Goal: Information Seeking & Learning: Learn about a topic

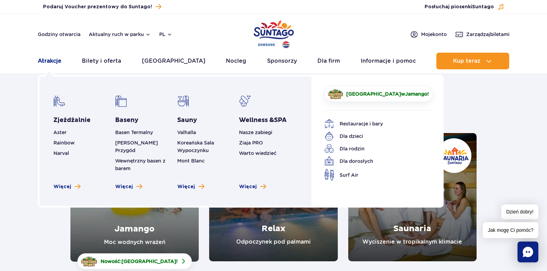
click at [55, 64] on link "Atrakcje" at bounding box center [50, 61] width 24 height 17
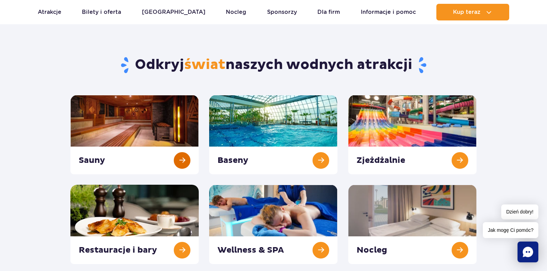
scroll to position [35, 0]
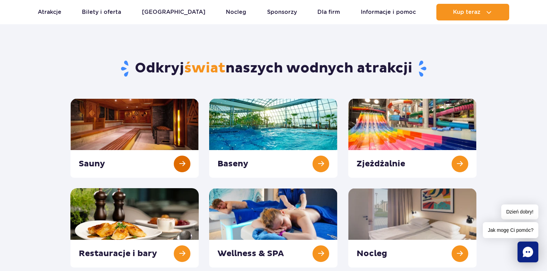
click at [113, 130] on link at bounding box center [134, 138] width 128 height 79
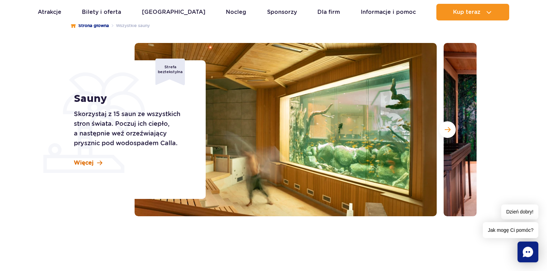
click at [85, 162] on span "Więcej" at bounding box center [84, 163] width 20 height 8
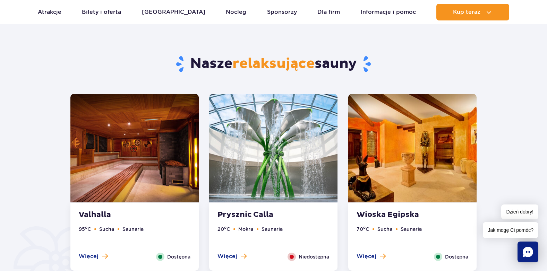
scroll to position [350, 0]
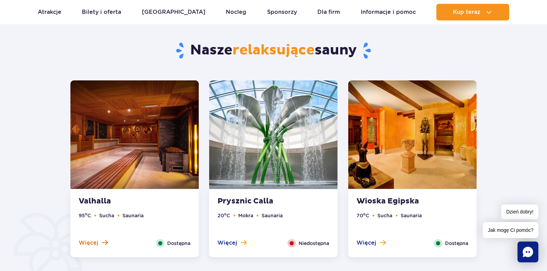
click at [94, 243] on span "Więcej" at bounding box center [89, 244] width 20 height 8
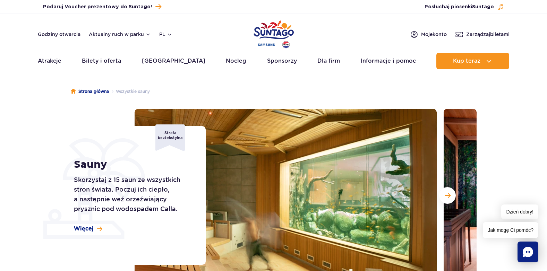
scroll to position [0, 0]
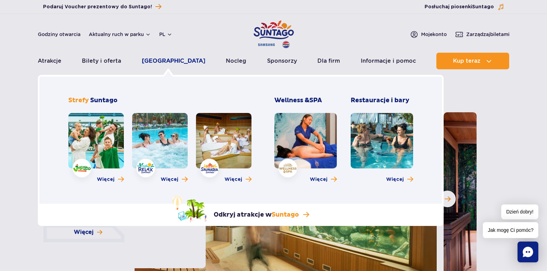
click at [167, 62] on link "[GEOGRAPHIC_DATA]" at bounding box center [174, 61] width 64 height 17
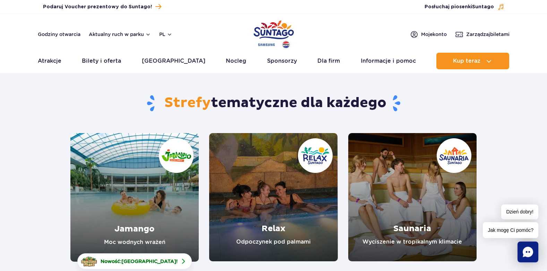
click at [397, 195] on link "Saunaria" at bounding box center [413, 197] width 128 height 128
click at [404, 181] on link "Saunaria" at bounding box center [413, 197] width 128 height 128
